Goal: Transaction & Acquisition: Purchase product/service

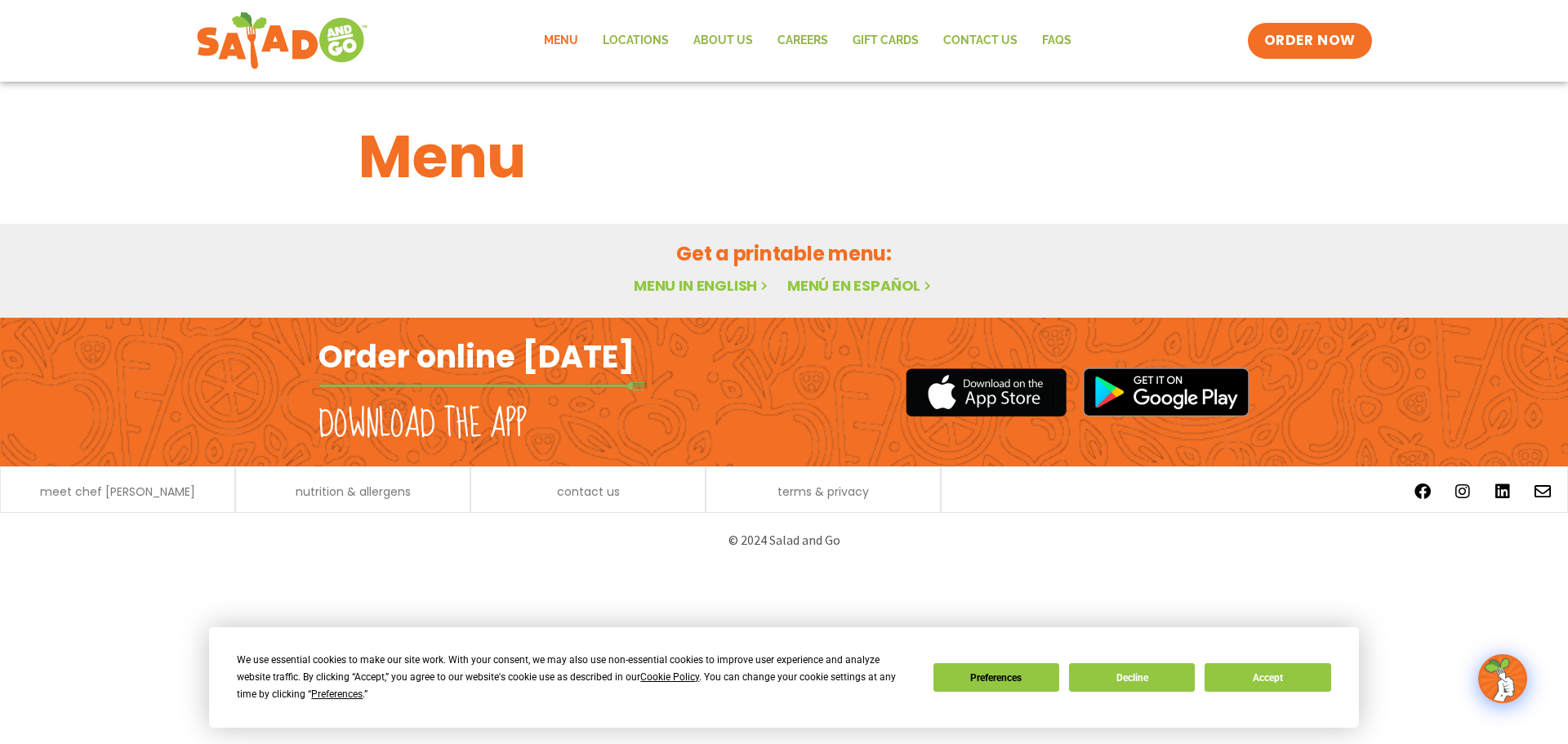
click at [570, 38] on link "Menu" at bounding box center [560, 40] width 59 height 38
click at [1264, 681] on button "Accept" at bounding box center [1268, 677] width 126 height 29
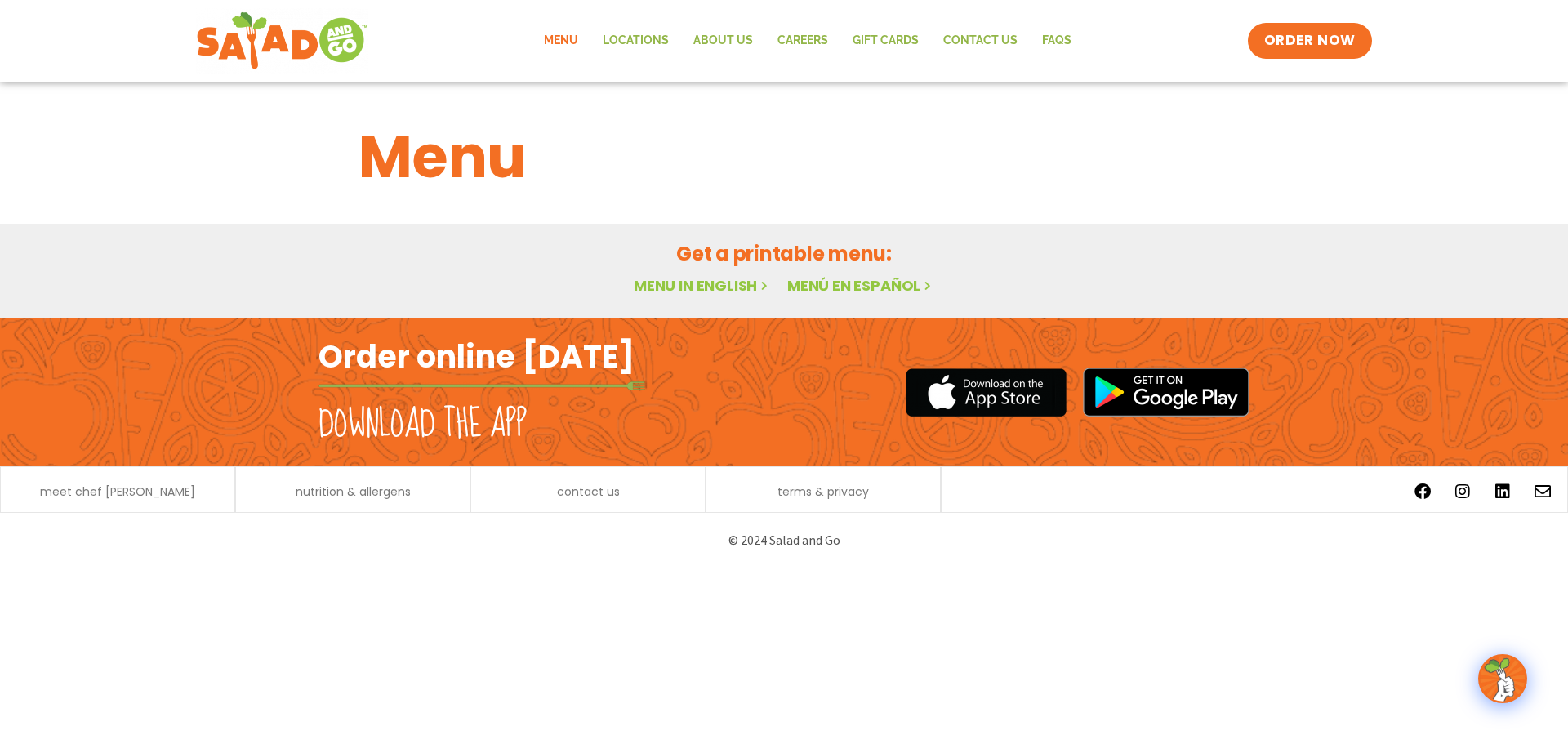
click at [1225, 567] on html "Menu Locations About Us Careers GIFT CARDS Contact Us FAQs Menu Menu Locations …" at bounding box center [784, 284] width 1568 height 567
click at [878, 154] on h1 "Menu" at bounding box center [784, 157] width 851 height 88
click at [566, 39] on link "Menu" at bounding box center [560, 40] width 59 height 38
click at [675, 282] on link "Menu in English" at bounding box center [702, 284] width 137 height 20
click at [641, 41] on link "Locations" at bounding box center [636, 40] width 91 height 38
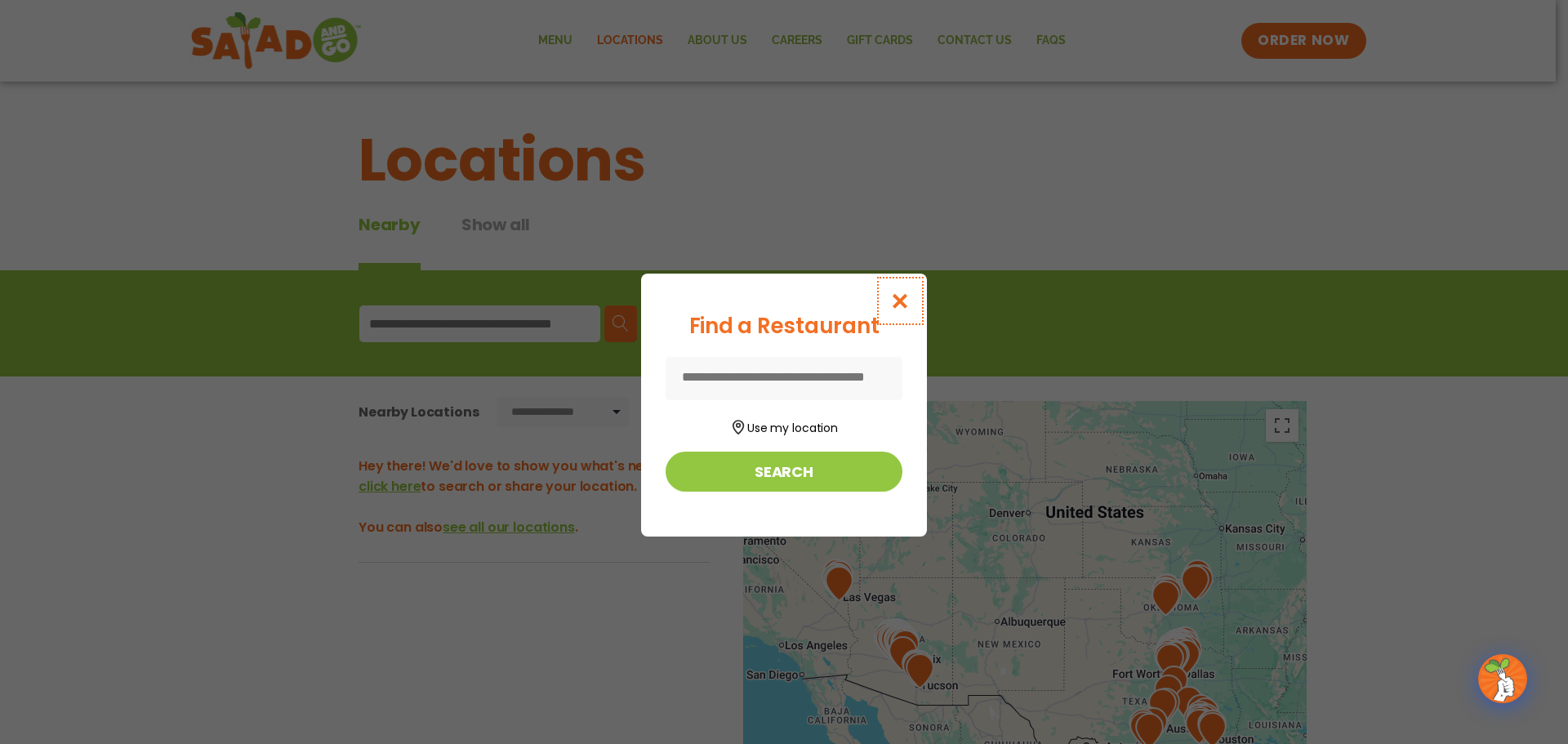
click at [897, 301] on icon "Close modal" at bounding box center [900, 301] width 20 height 18
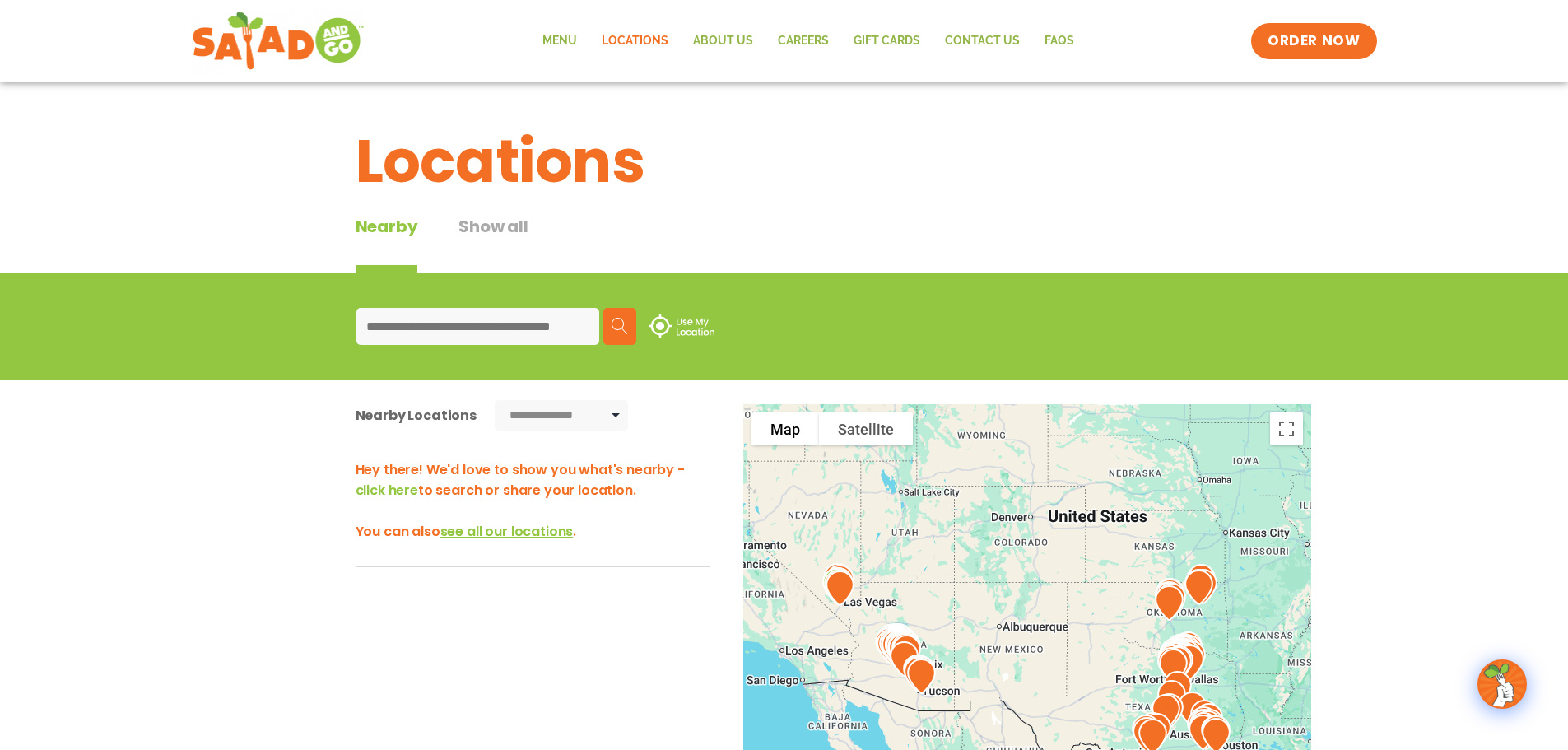
click at [484, 326] on input at bounding box center [477, 326] width 243 height 37
type input "*"
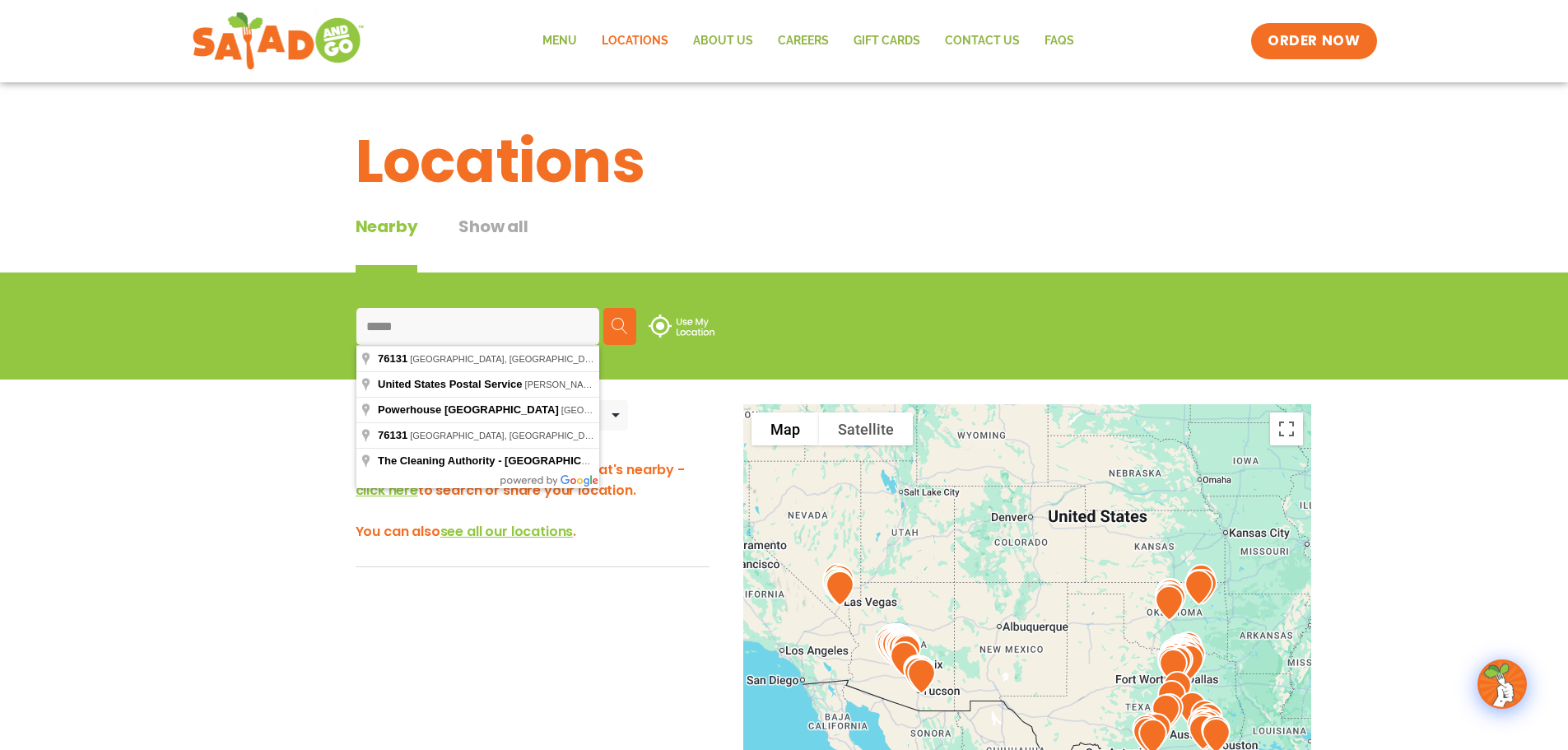
type input "**********"
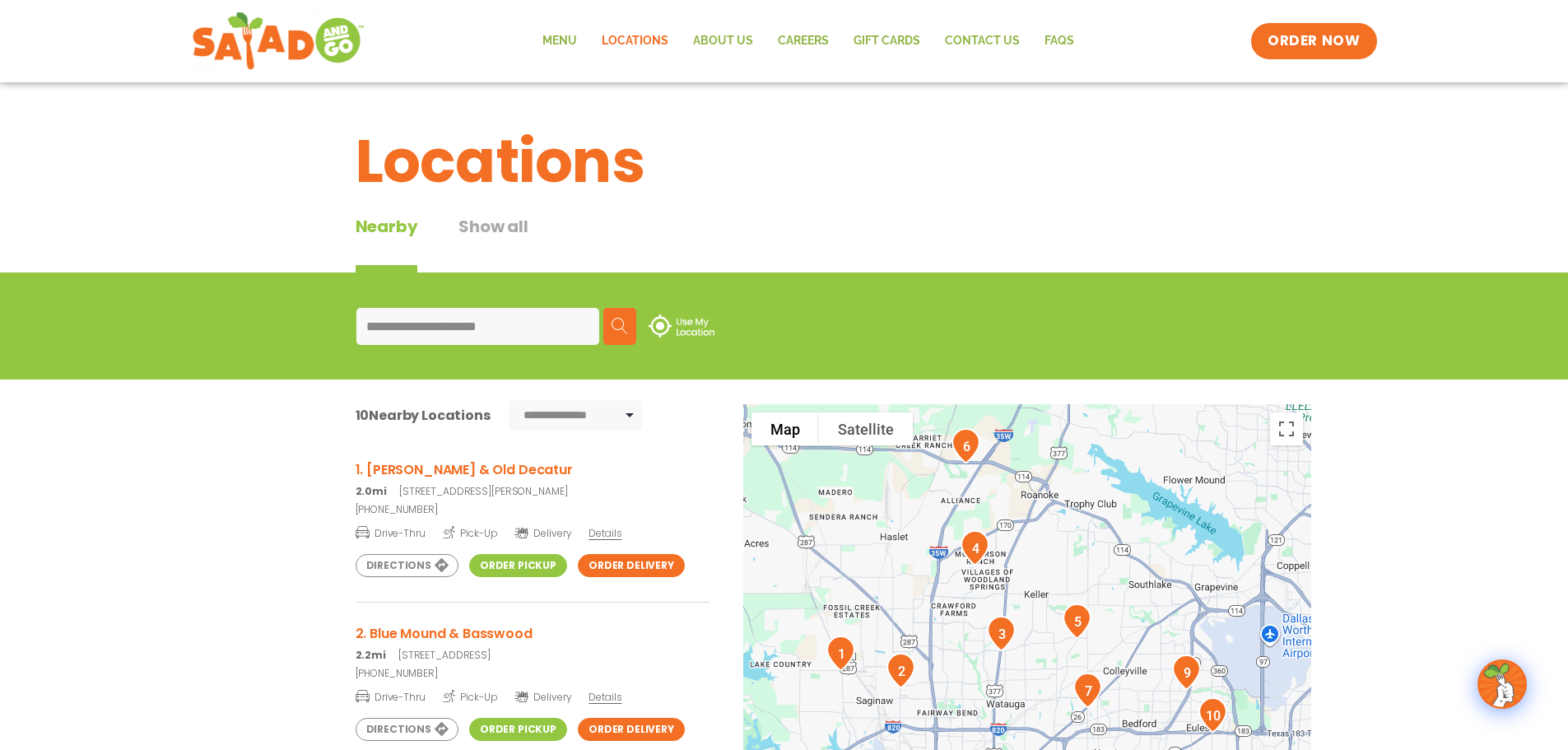
click at [467, 634] on h3 "2. Blue Mound & Basswood" at bounding box center [532, 633] width 354 height 20
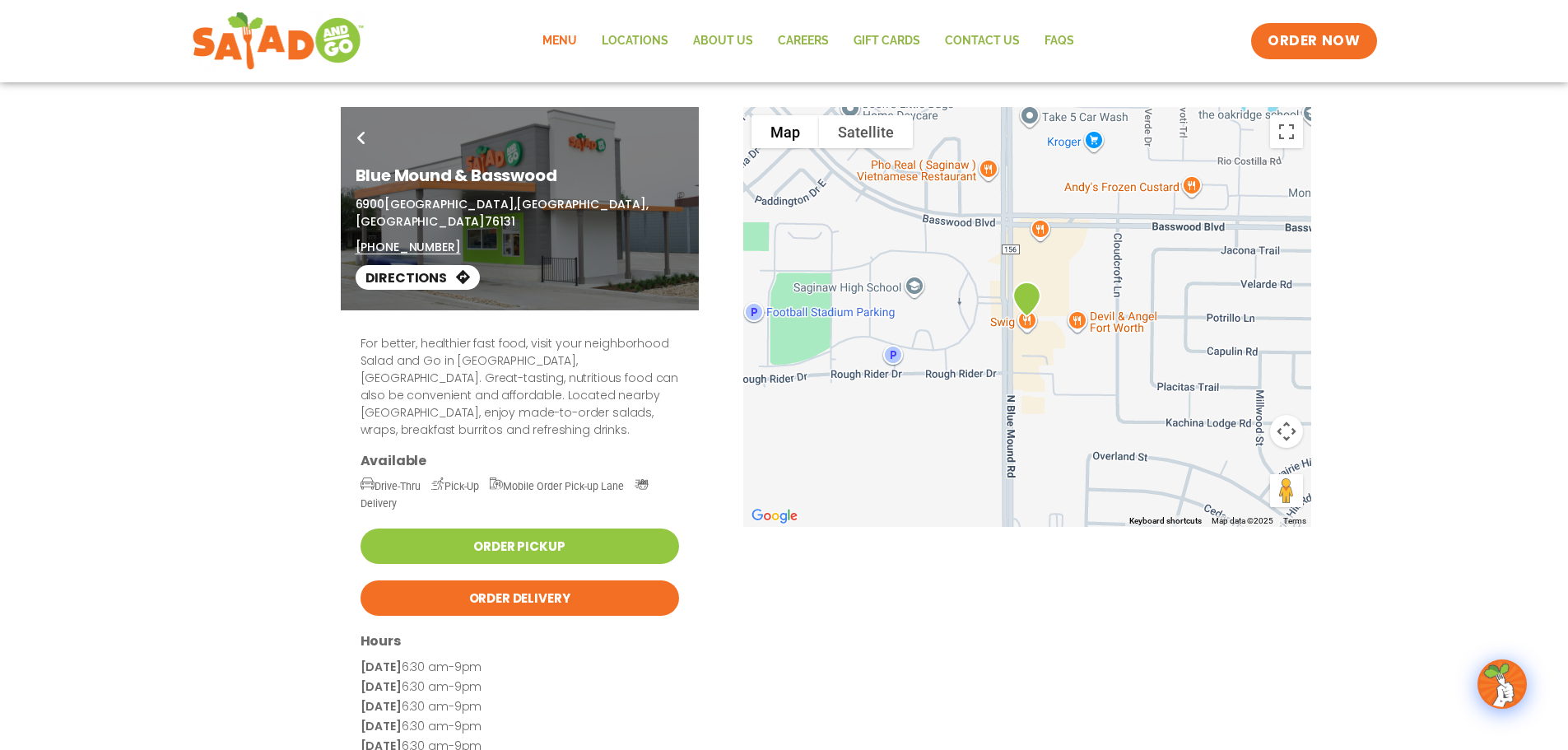
click at [561, 49] on link "Menu" at bounding box center [559, 41] width 59 height 38
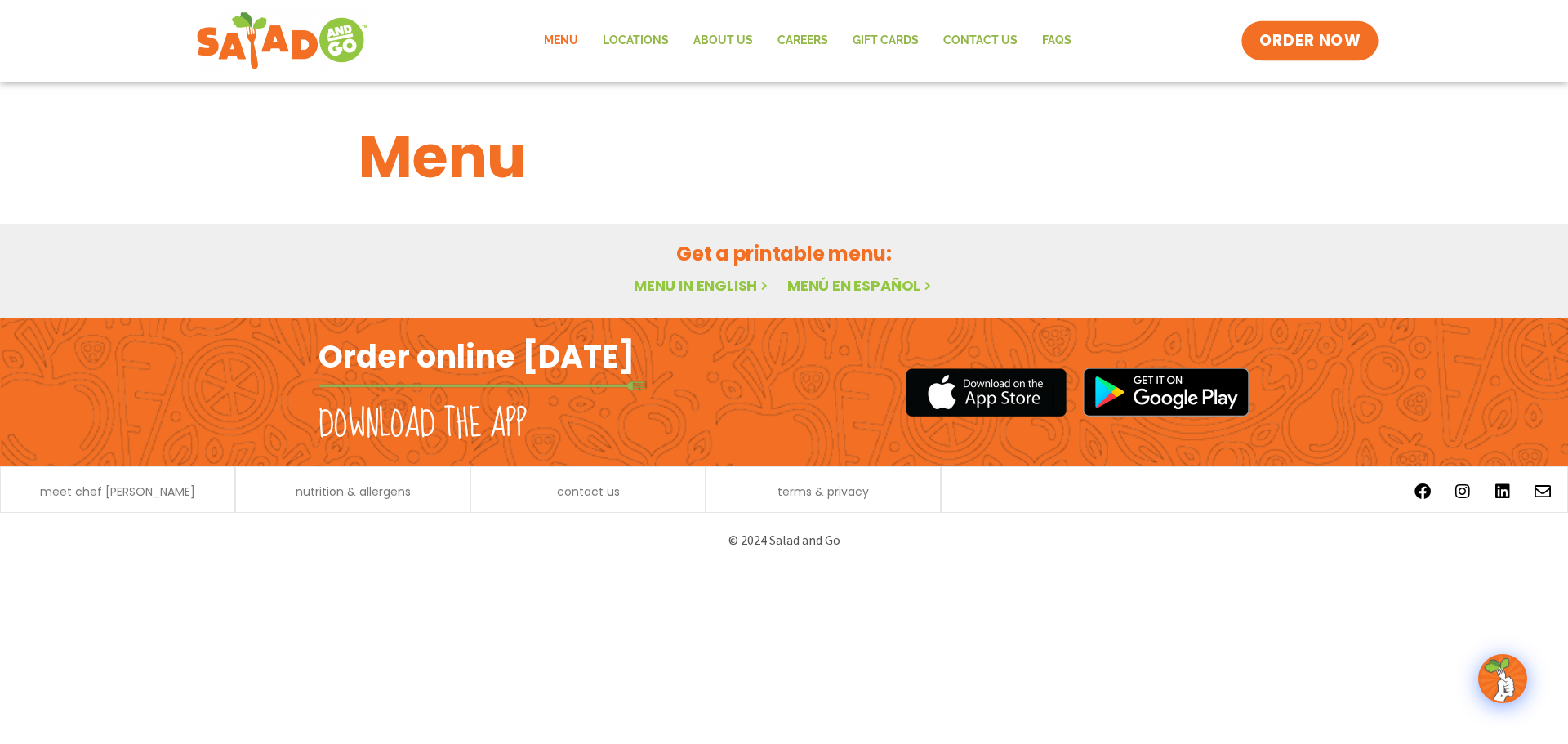
click at [1302, 53] on link "ORDER NOW" at bounding box center [1310, 40] width 137 height 39
